Goal: Find contact information: Find contact information

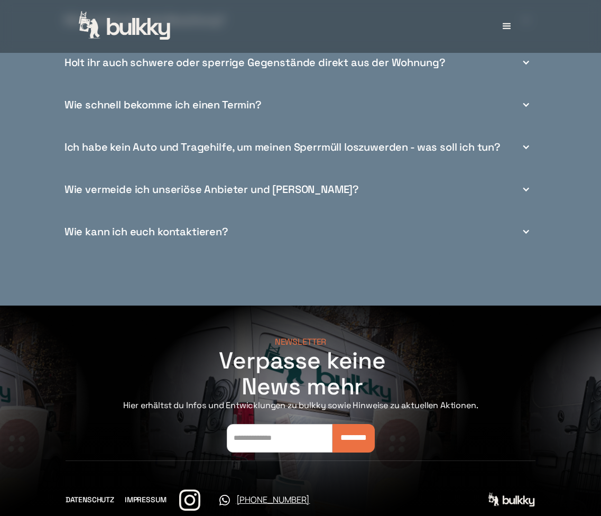
scroll to position [4152, 0]
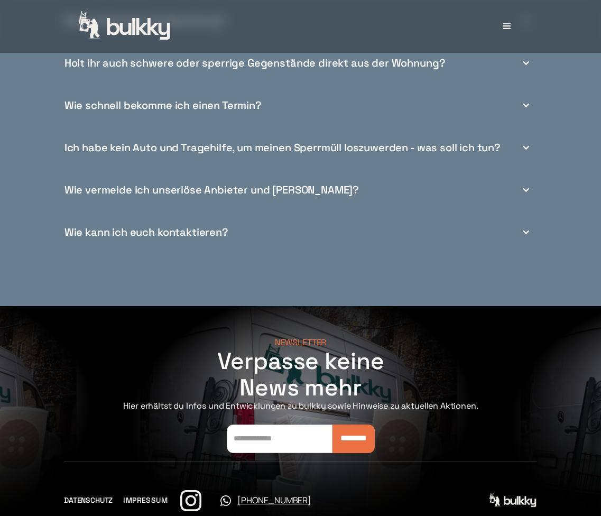
click at [155, 495] on link "IMPRESSUM" at bounding box center [145, 500] width 44 height 11
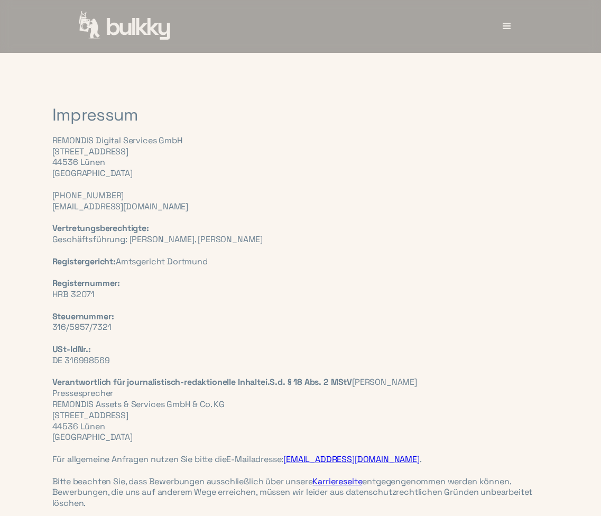
drag, startPoint x: 213, startPoint y: 235, endPoint x: 256, endPoint y: 235, distance: 42.8
click at [256, 235] on div "REMONDIS Digital Services GmbH [STREET_ADDRESS] ‍ [PHONE_NUMBER] [EMAIL_ADDRESS…" at bounding box center [300, 322] width 497 height 374
copy div "[PERSON_NAME]​"
click at [443, 146] on div "REMONDIS Digital Services GmbH Brunnenstraße 138 44536 Lünen Deutschland ‍ +49 …" at bounding box center [300, 322] width 497 height 374
click at [506, 27] on div "menu" at bounding box center [507, 27] width 14 height 14
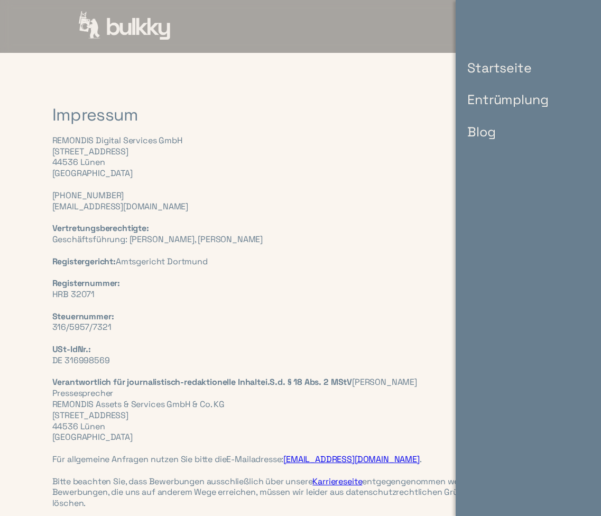
click at [418, 101] on div "Impressum REMONDIS Digital Services GmbH Brunnenstraße 138 44536 Lünen Deutschl…" at bounding box center [300, 525] width 497 height 944
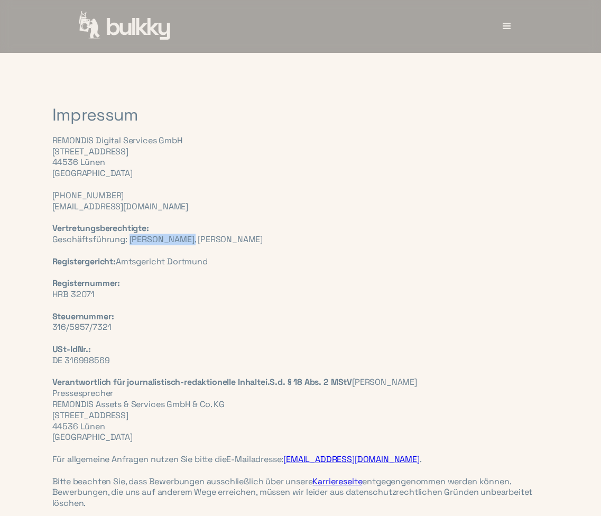
drag, startPoint x: 130, startPoint y: 236, endPoint x: 195, endPoint y: 235, distance: 65.0
click at [195, 235] on div "REMONDIS Digital Services GmbH Brunnenstraße 138 44536 Lünen Deutschland ‍ +49 …" at bounding box center [300, 322] width 497 height 374
copy div "Johannes Schön"
click at [195, 235] on div "REMONDIS Digital Services GmbH Brunnenstraße 138 44536 Lünen Deutschland ‍ +49 …" at bounding box center [300, 322] width 497 height 374
click at [152, 36] on img "home" at bounding box center [125, 26] width 93 height 31
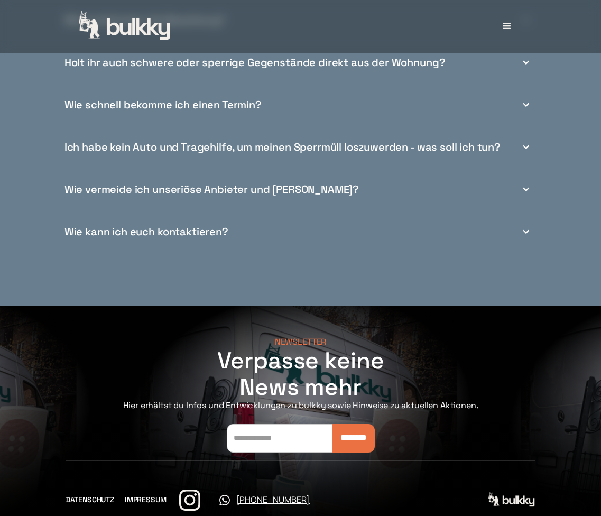
scroll to position [4152, 0]
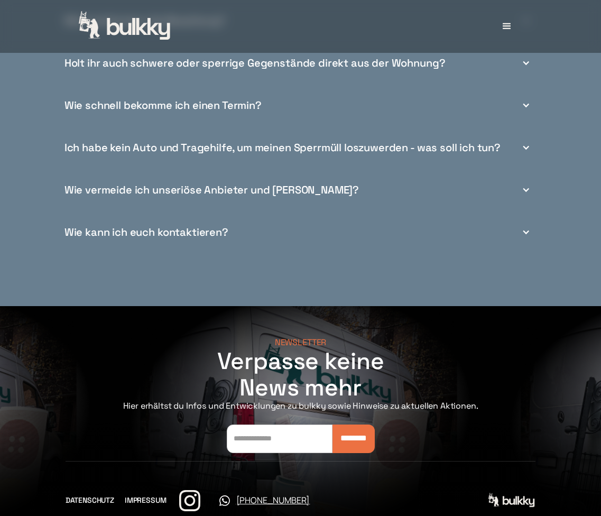
click at [196, 488] on img at bounding box center [189, 500] width 25 height 25
